Goal: Find specific page/section: Find specific page/section

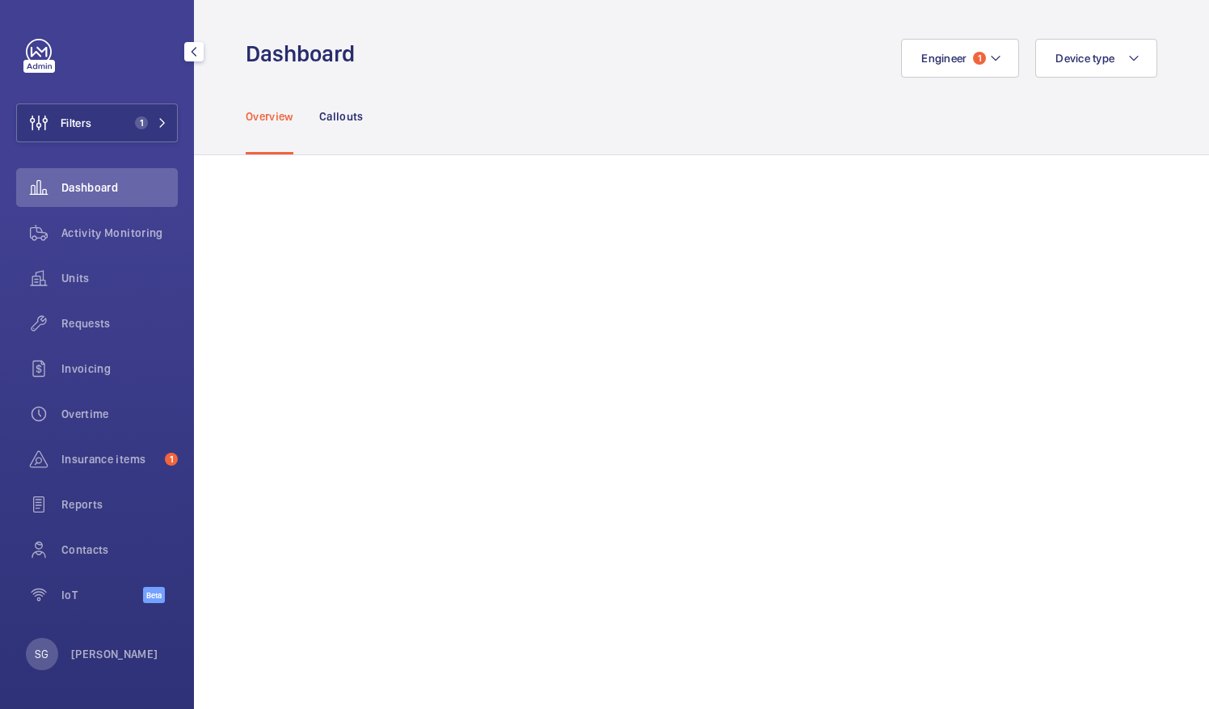
scroll to position [213, 0]
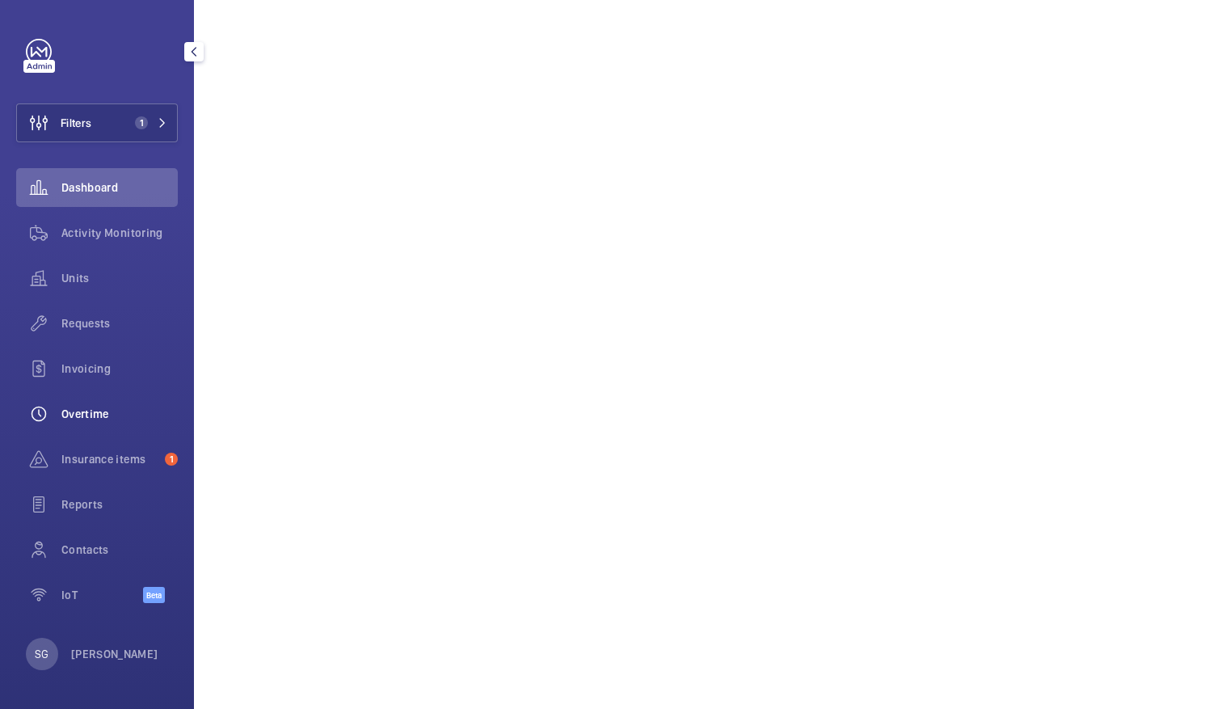
click at [100, 405] on div "Overtime" at bounding box center [97, 413] width 162 height 39
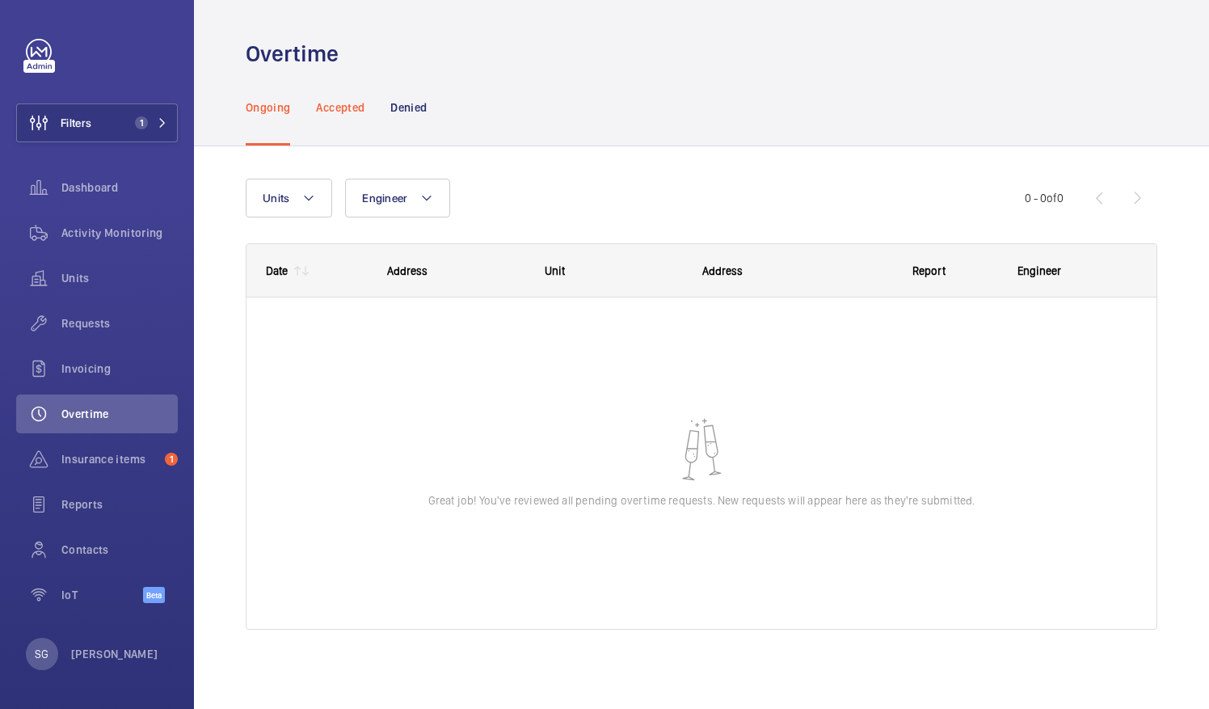
click at [340, 98] on div "Accepted" at bounding box center [340, 107] width 48 height 77
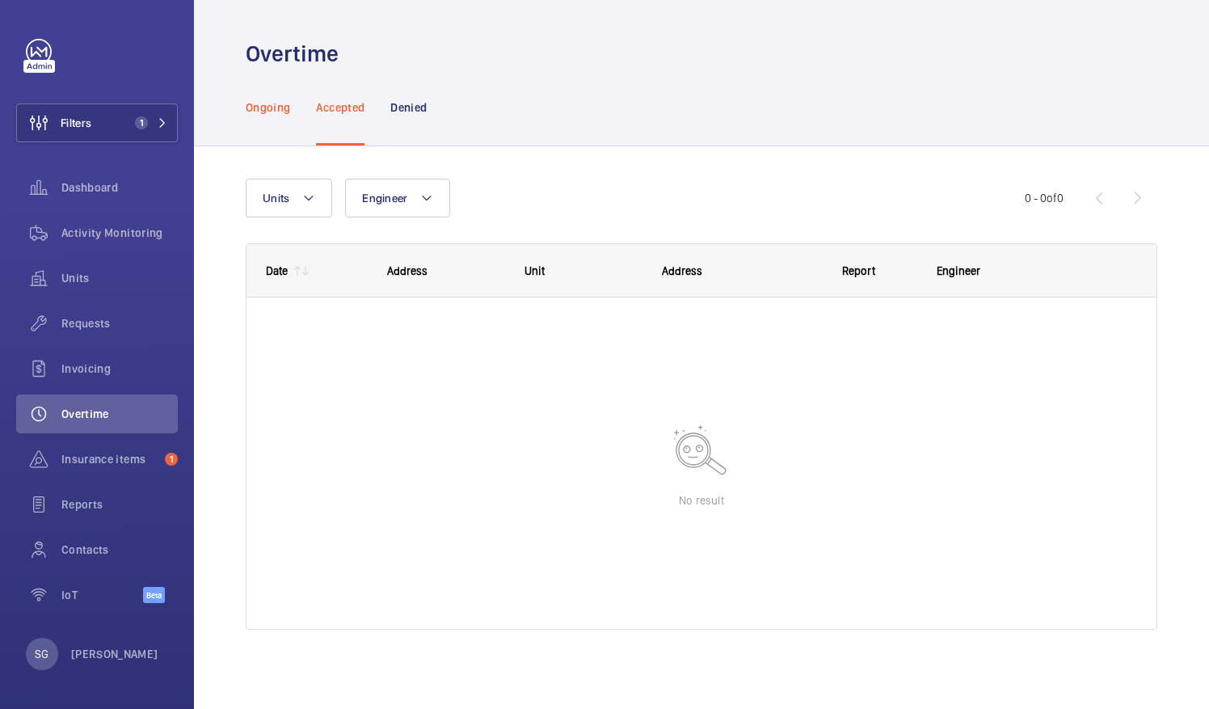
click at [270, 112] on p "Ongoing" at bounding box center [268, 107] width 44 height 16
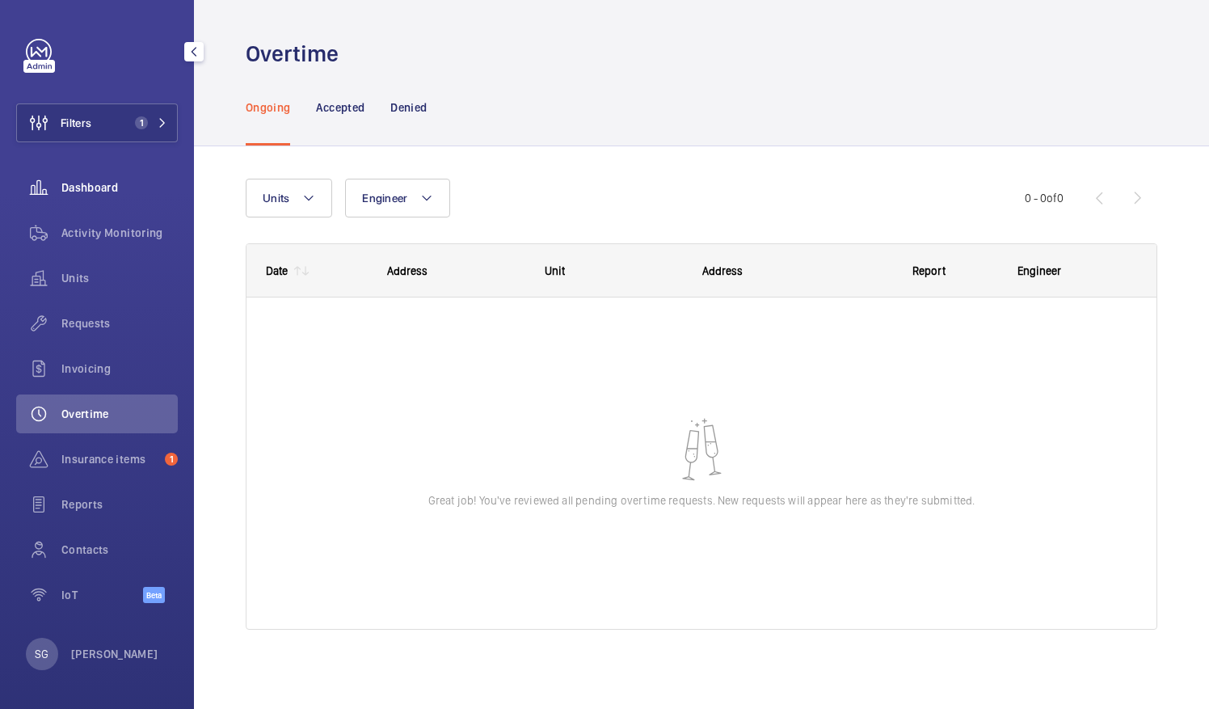
click at [84, 183] on span "Dashboard" at bounding box center [119, 187] width 116 height 16
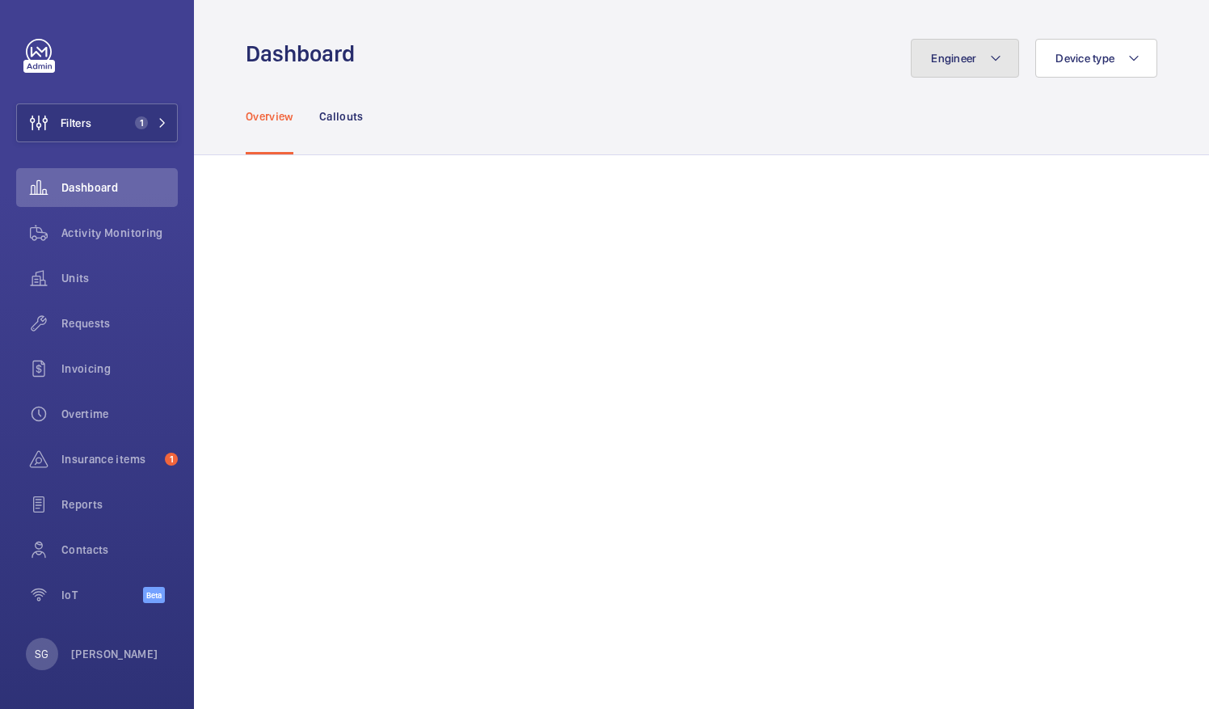
click at [968, 42] on button "Engineer" at bounding box center [965, 58] width 108 height 39
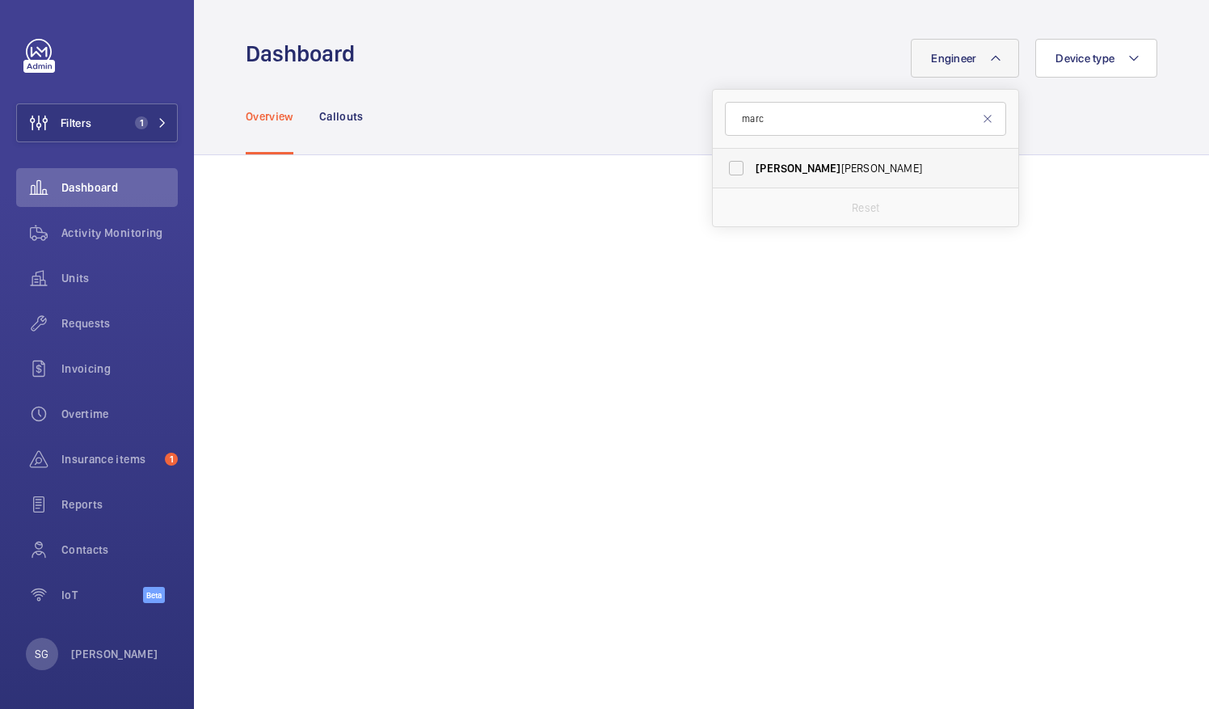
type input "marc"
click at [719, 166] on label "Marc Gracia" at bounding box center [853, 168] width 281 height 39
click at [720, 166] on input "Marc Gracia" at bounding box center [736, 168] width 32 height 32
checkbox input "true"
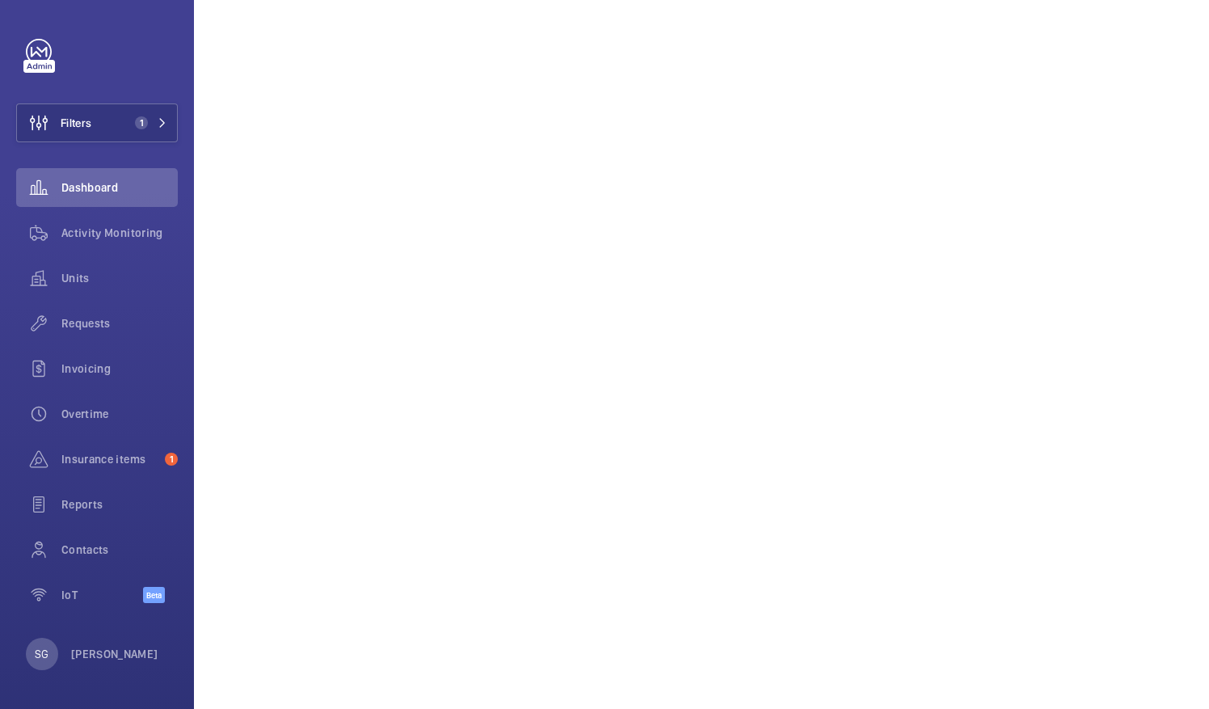
scroll to position [336, 0]
click at [160, 133] on button "Filters 1" at bounding box center [97, 122] width 162 height 39
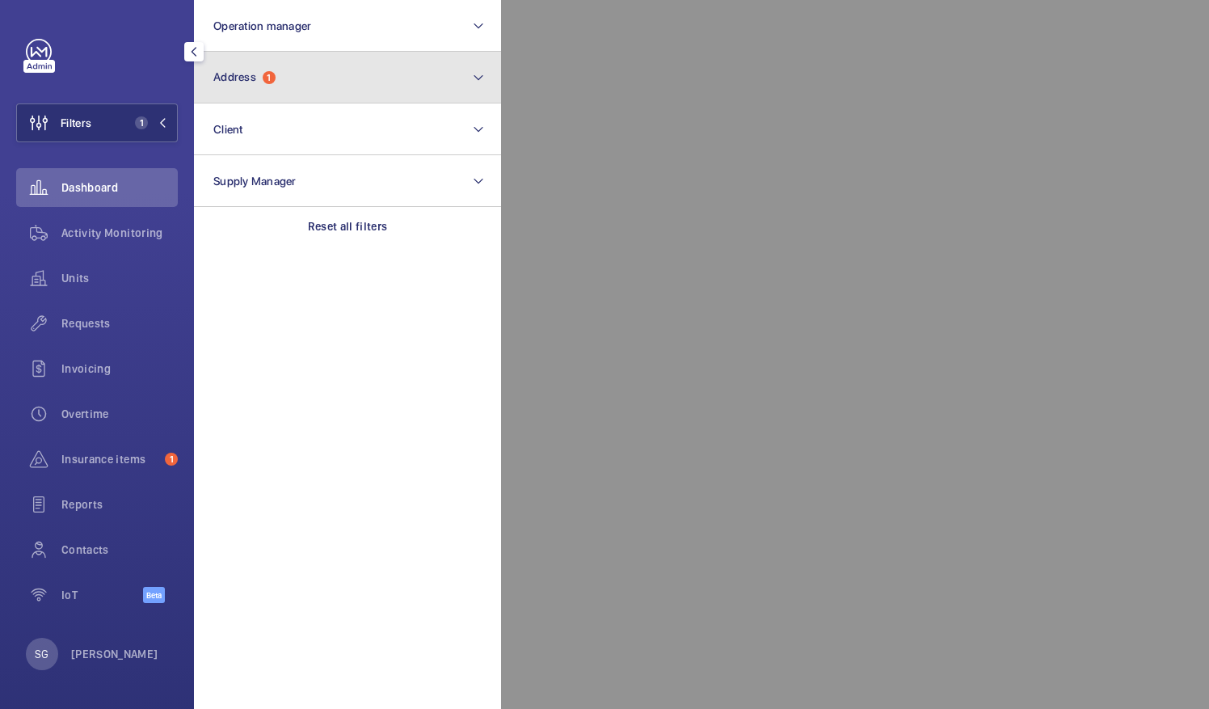
click at [372, 80] on button "Address 1" at bounding box center [347, 78] width 307 height 52
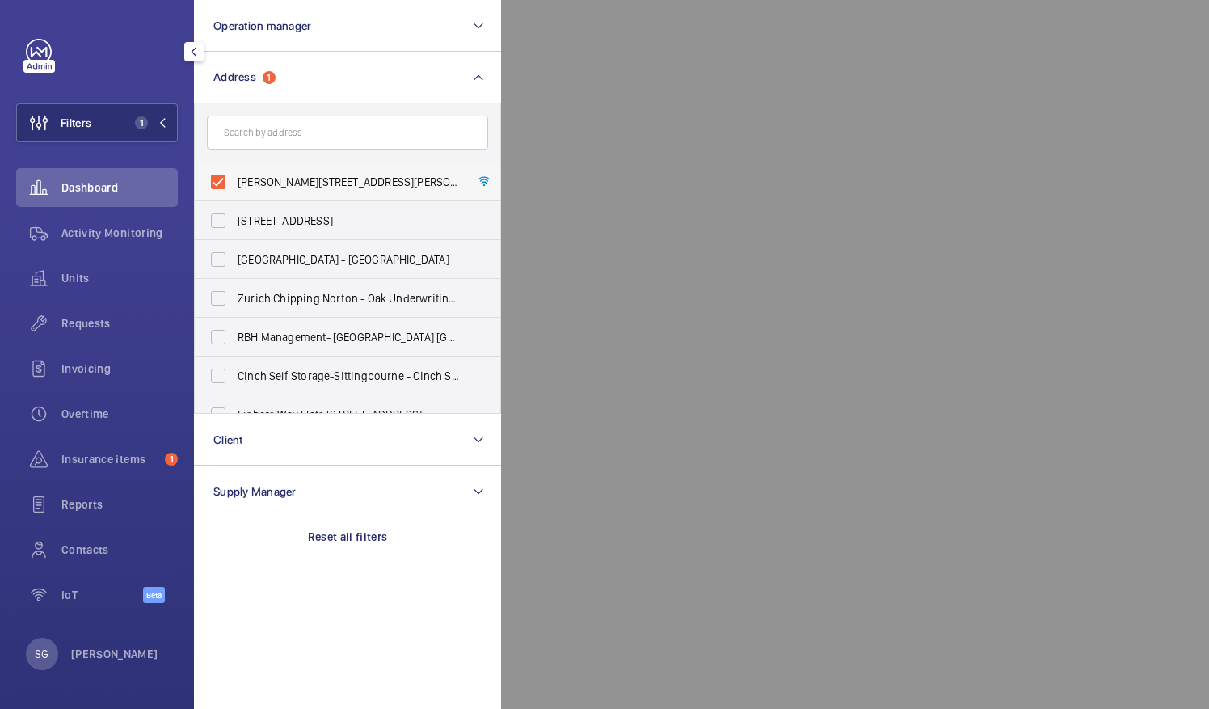
click at [217, 183] on label "Pearce House - Pearce House, LONDON SW1P 4AY" at bounding box center [335, 181] width 281 height 39
click at [217, 183] on input "Pearce House - Pearce House, LONDON SW1P 4AY" at bounding box center [218, 182] width 32 height 32
checkbox input "false"
click at [698, 260] on div at bounding box center [1105, 354] width 1209 height 709
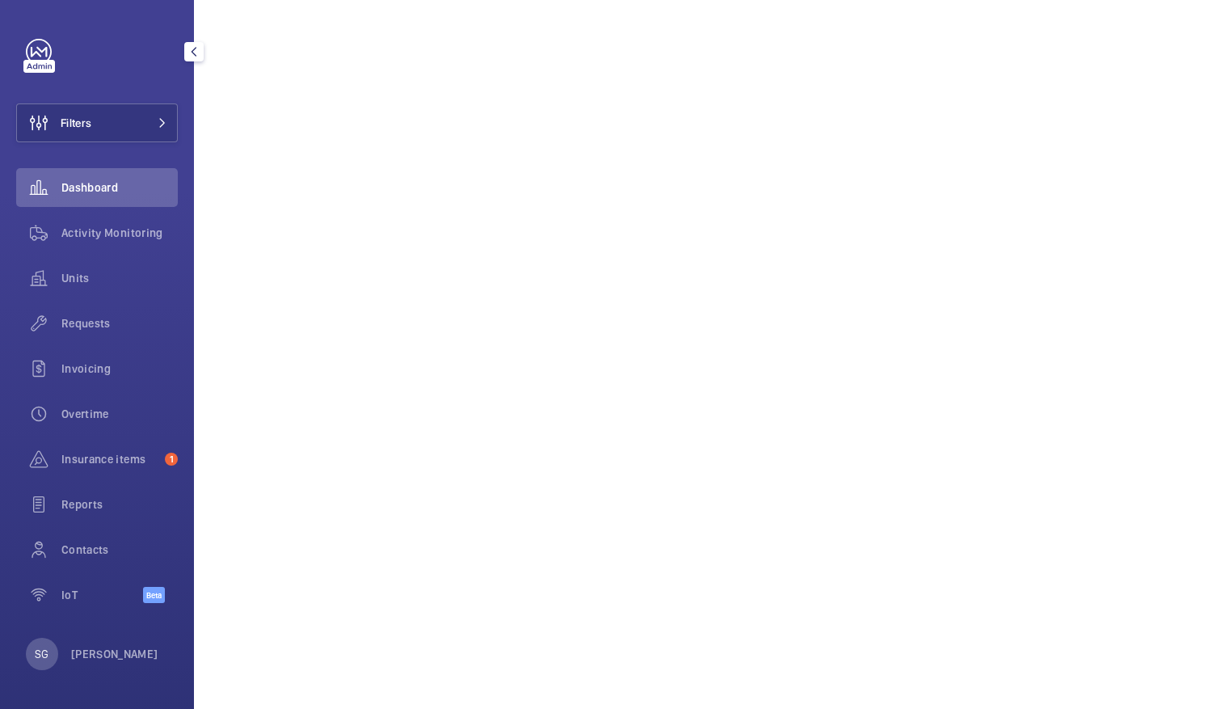
scroll to position [175, 0]
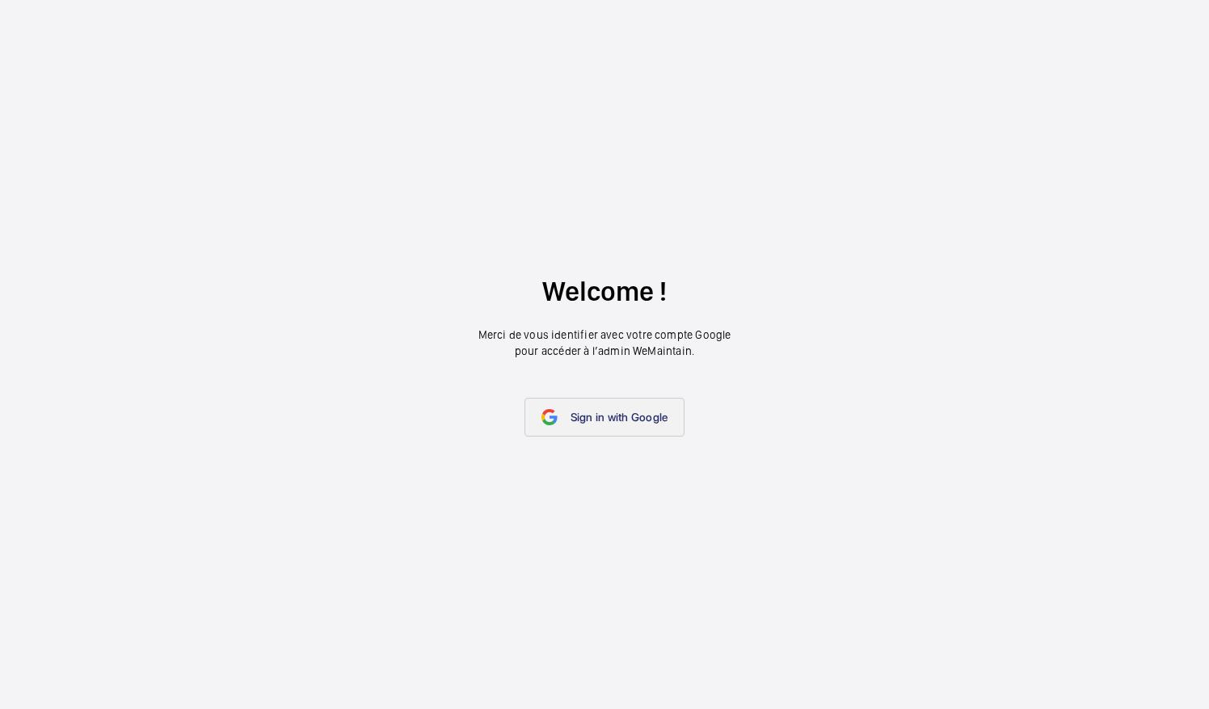
click at [642, 408] on link "Sign in with Google" at bounding box center [604, 417] width 161 height 39
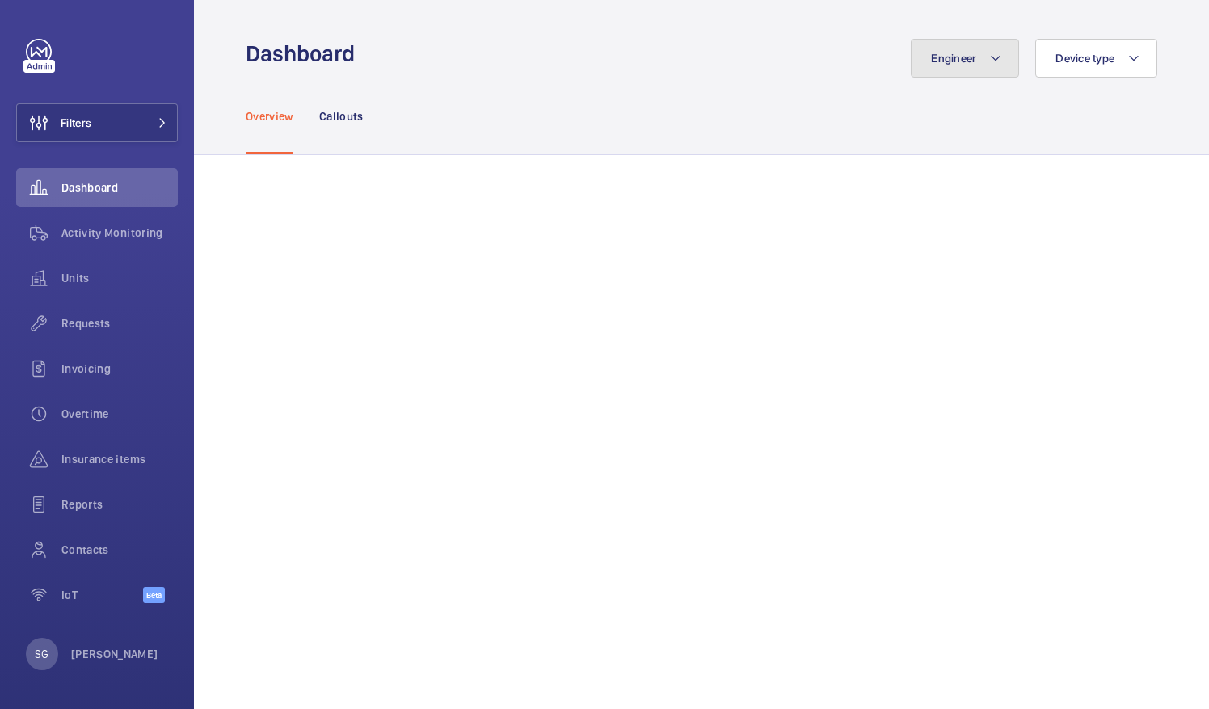
click at [972, 60] on button "Engineer" at bounding box center [965, 58] width 108 height 39
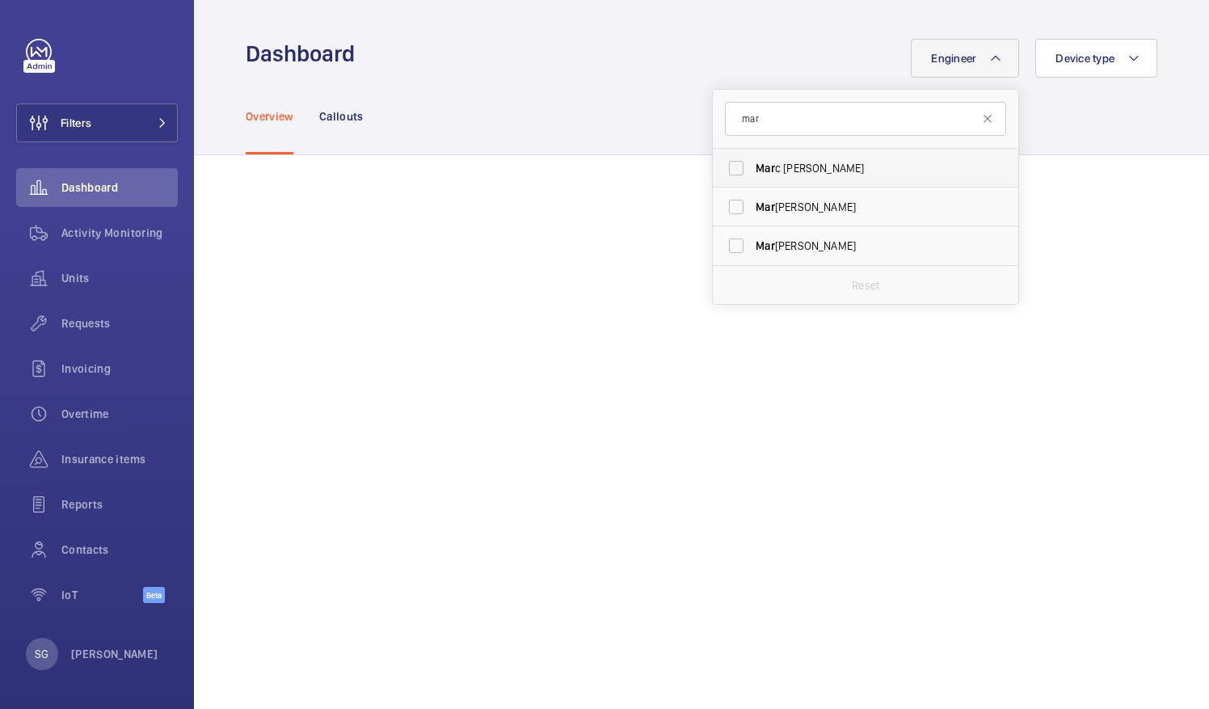
type input "mar"
click at [730, 166] on label "Mar c [PERSON_NAME]" at bounding box center [853, 168] width 281 height 39
click at [730, 166] on input "Mar c [PERSON_NAME]" at bounding box center [736, 168] width 32 height 32
checkbox input "true"
click at [1046, 136] on div "Overview Callouts" at bounding box center [702, 116] width 912 height 77
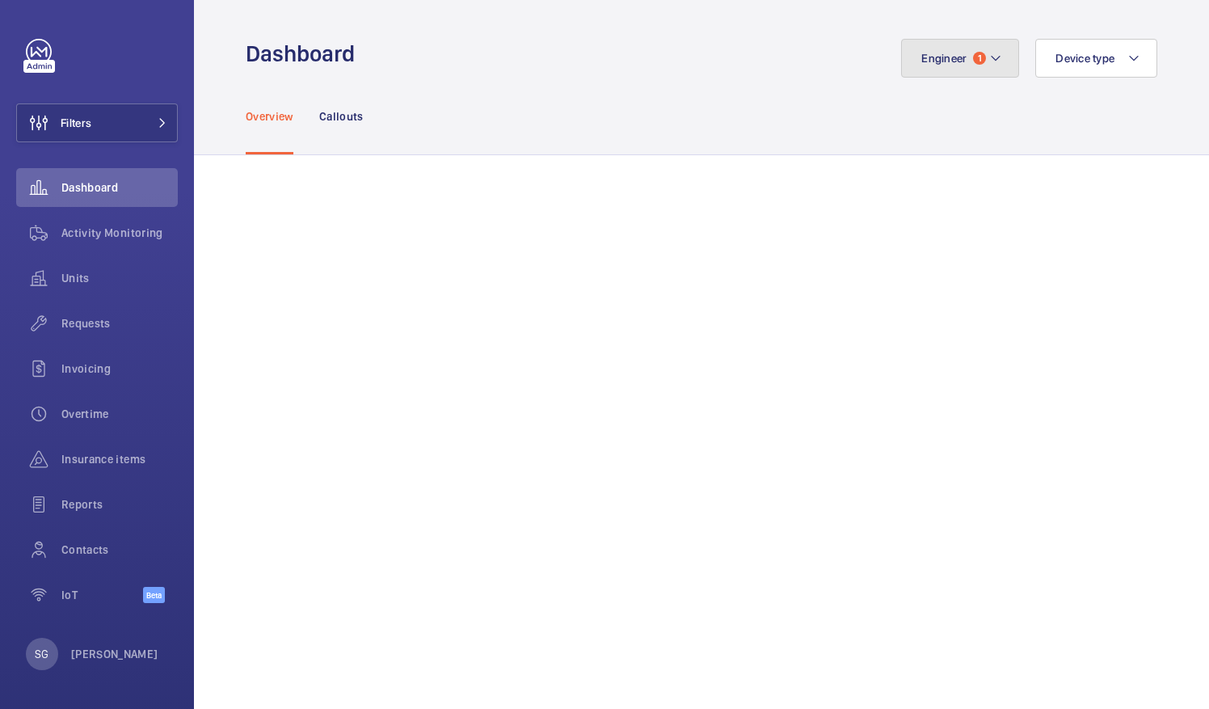
click at [989, 63] on mat-icon at bounding box center [995, 57] width 13 height 19
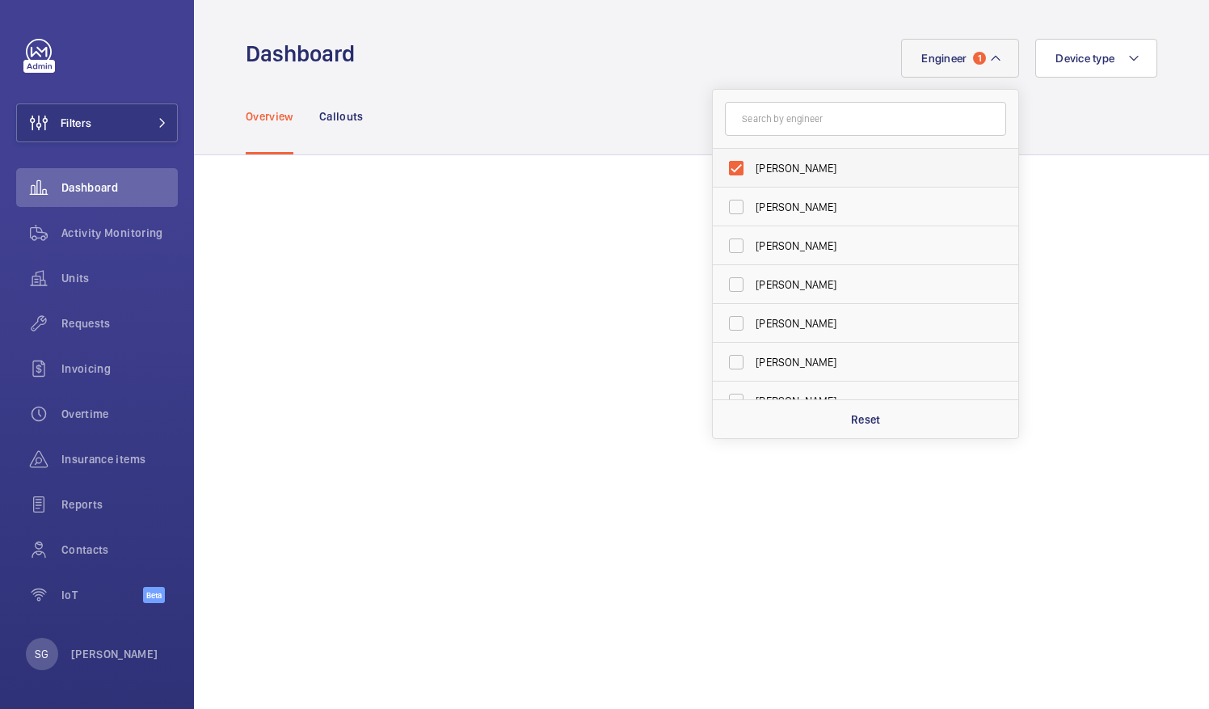
click at [731, 165] on label "[PERSON_NAME]" at bounding box center [853, 168] width 281 height 39
click at [731, 165] on input "[PERSON_NAME]" at bounding box center [736, 168] width 32 height 32
checkbox input "false"
click at [629, 83] on div "Overview Callouts" at bounding box center [702, 116] width 912 height 77
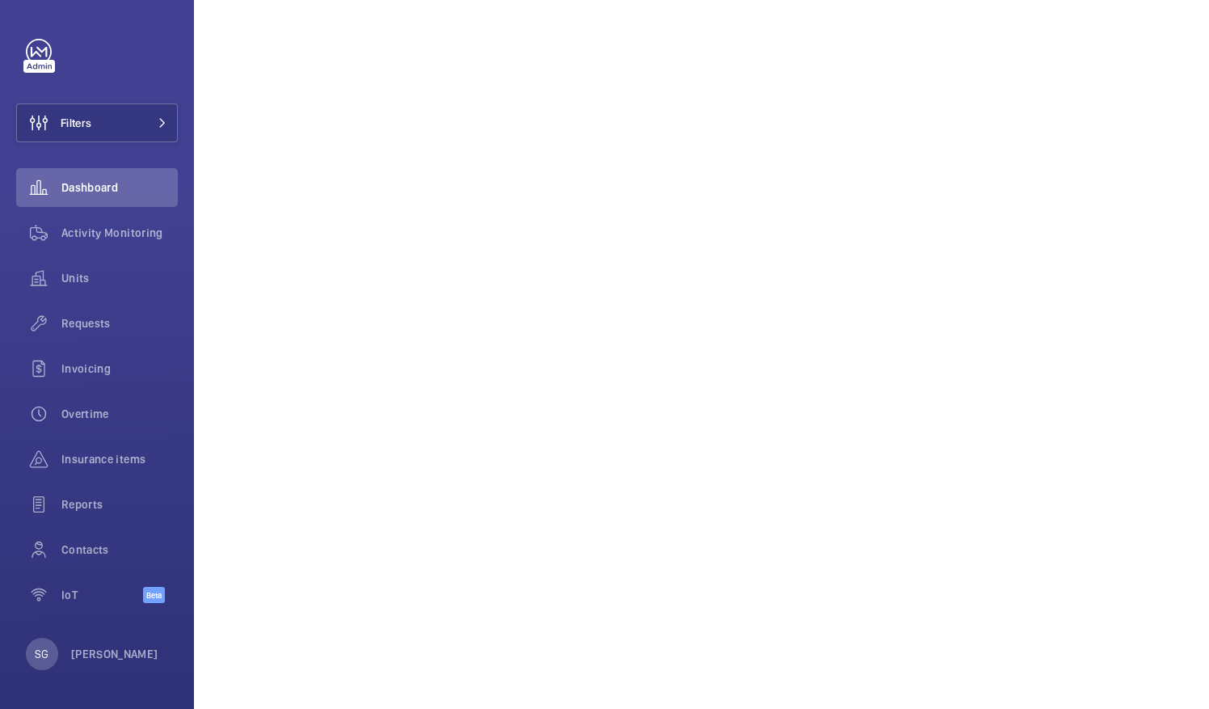
scroll to position [401, 0]
